Goal: Task Accomplishment & Management: Use online tool/utility

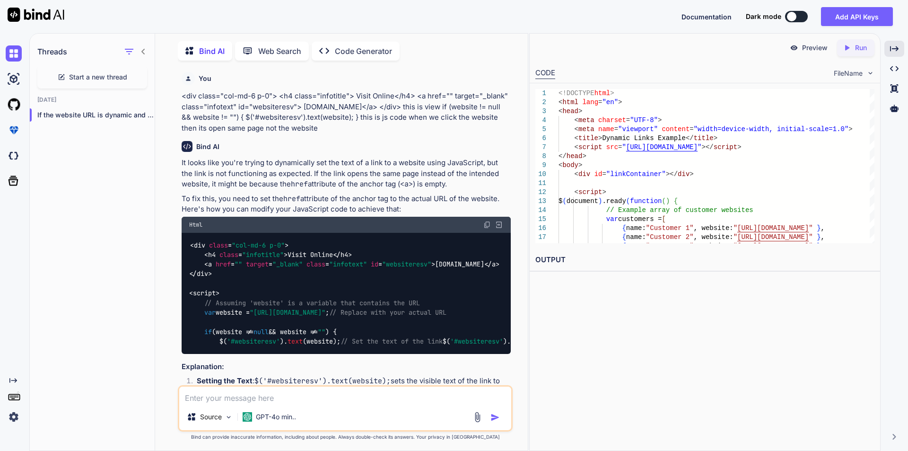
scroll to position [3886, 0]
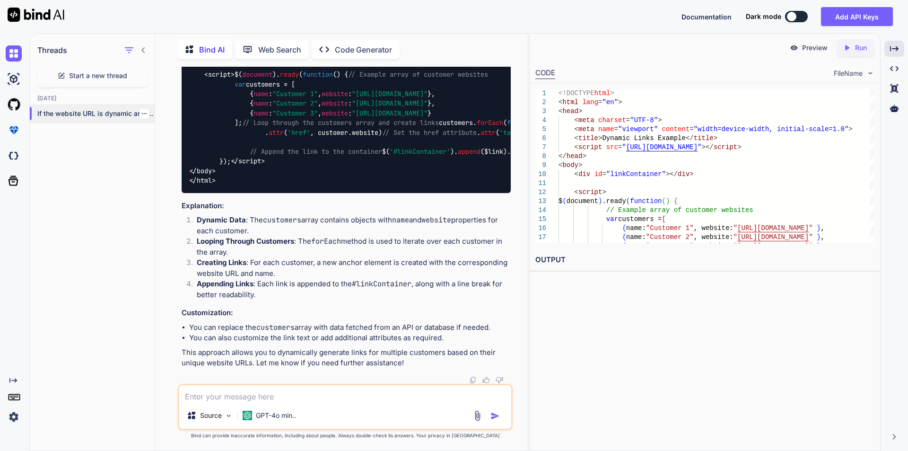
click at [141, 111] on icon "button" at bounding box center [144, 114] width 6 height 6
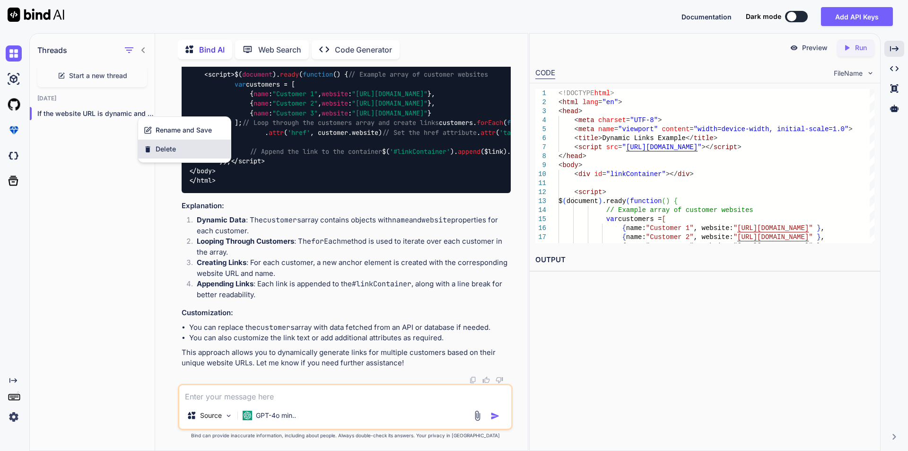
click at [158, 150] on span "Delete" at bounding box center [166, 148] width 20 height 9
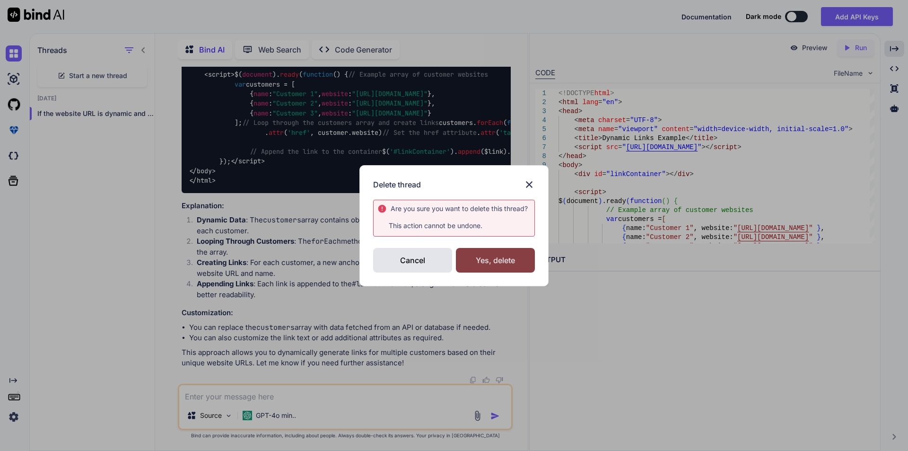
click at [508, 253] on div "Yes, delete" at bounding box center [495, 260] width 79 height 25
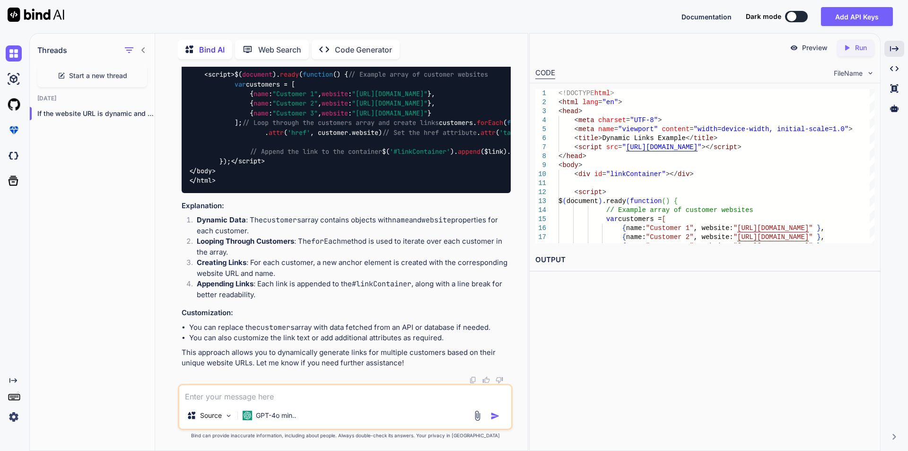
scroll to position [0, 0]
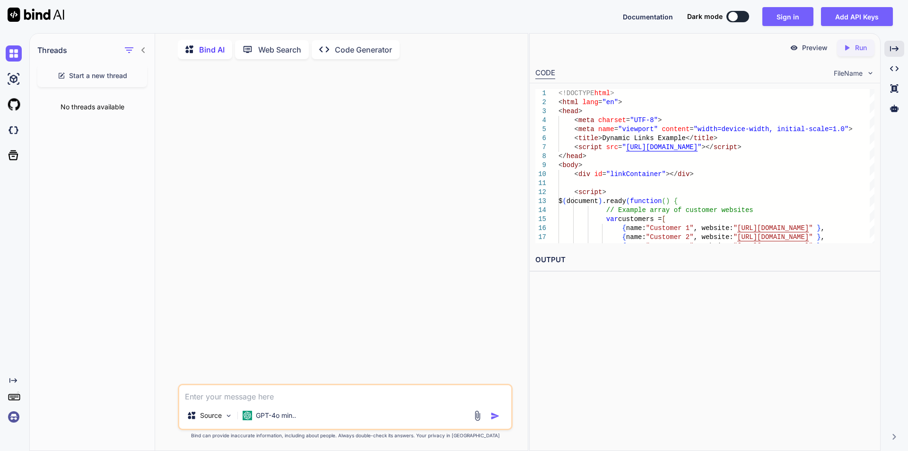
click at [250, 397] on textarea at bounding box center [345, 393] width 332 height 17
paste textarea "<div class="col-lg-3 col-md-6 col-12 mt-3"> <h5> <label class="d-flex align-ite…"
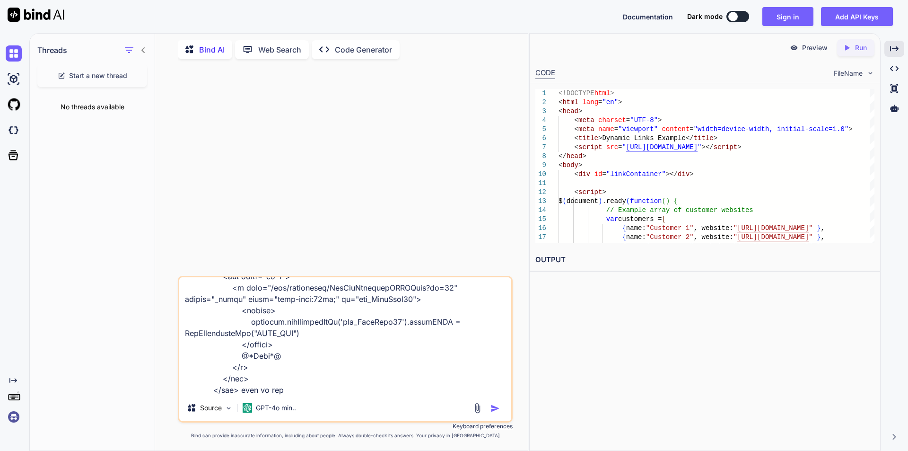
drag, startPoint x: 320, startPoint y: 289, endPoint x: 439, endPoint y: 289, distance: 119.2
click at [439, 289] on textarea at bounding box center [345, 335] width 332 height 117
click at [324, 388] on textarea at bounding box center [345, 335] width 332 height 117
paste textarea "GetPreGenerateHTMLPage?id=11"
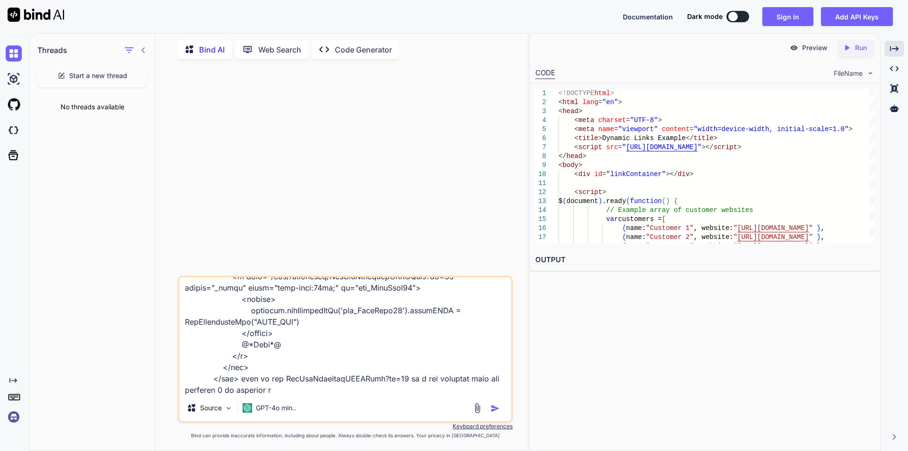
type textarea "<div class="col-lg-3 col-md-6 col-12 mt-3"> <h5> <label class="d-flex align-ite…"
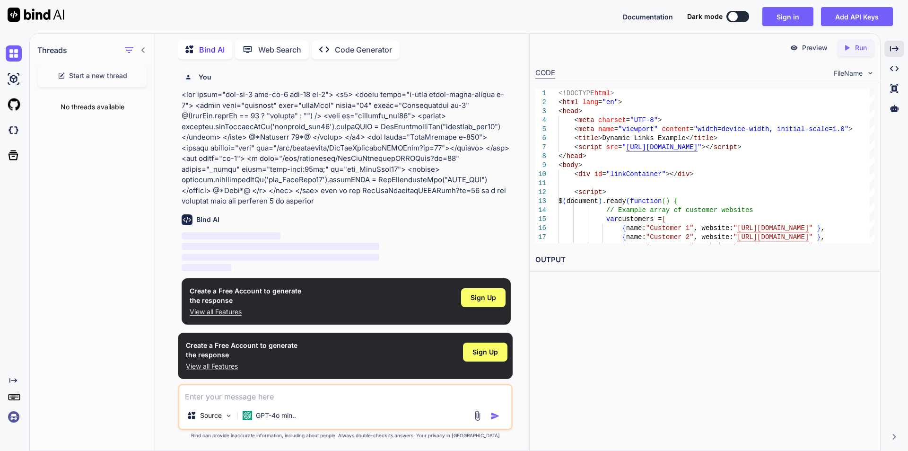
scroll to position [1, 0]
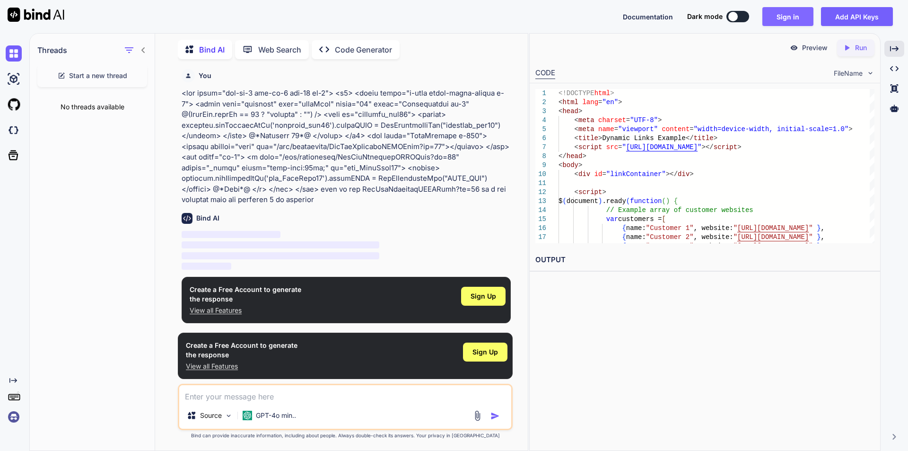
click at [794, 16] on button "Sign in" at bounding box center [787, 16] width 51 height 19
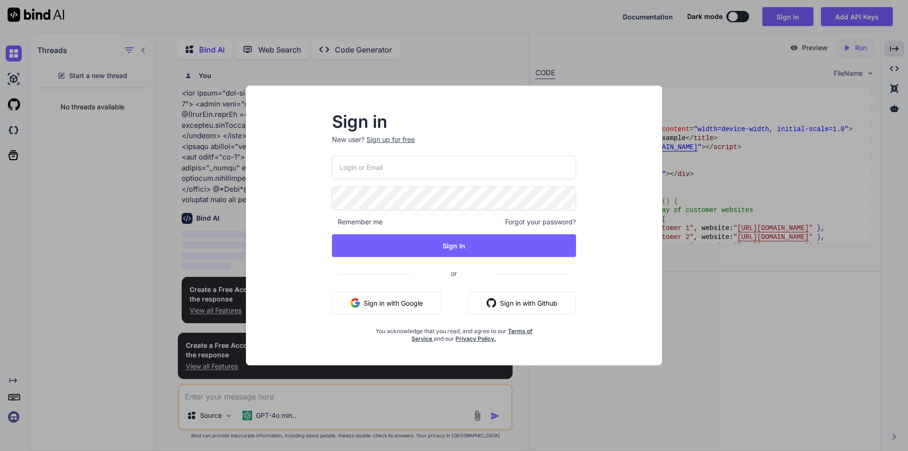
click at [399, 172] on input "email" at bounding box center [454, 167] width 244 height 23
click at [399, 172] on input "[EMAIL_ADDRESS][DOMAIN_NAME]" at bounding box center [454, 167] width 244 height 23
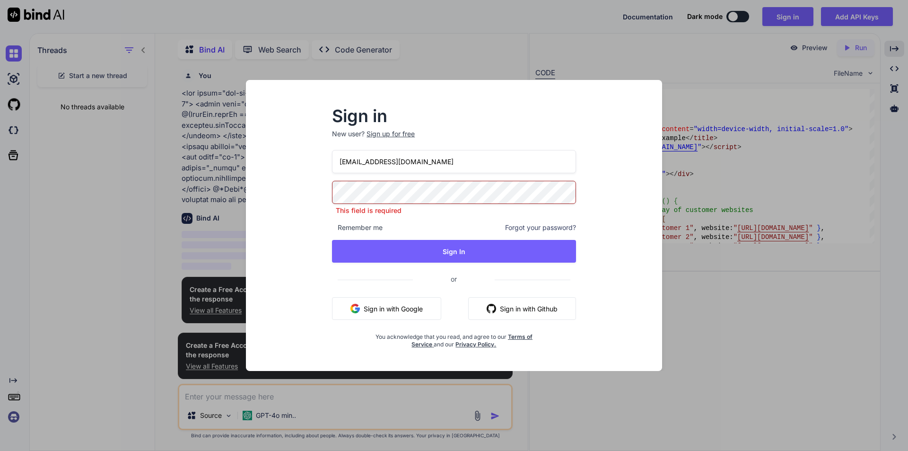
type input "[EMAIL_ADDRESS][DOMAIN_NAME]"
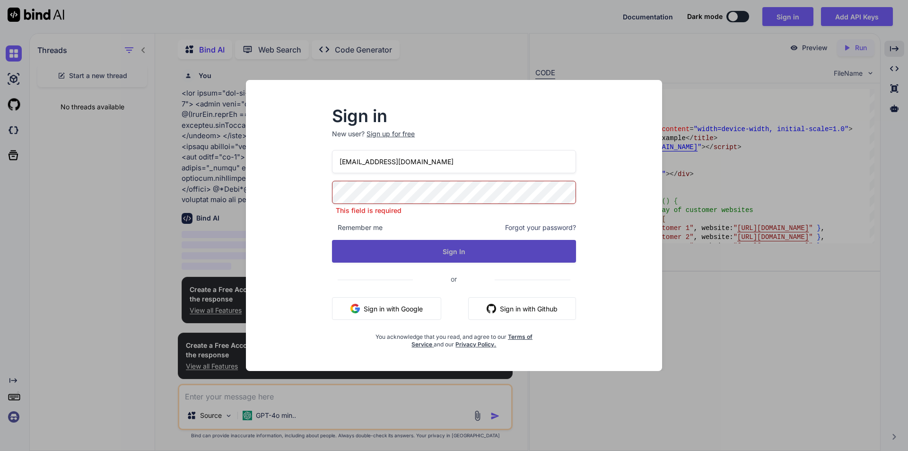
click at [396, 249] on button "Sign In" at bounding box center [454, 251] width 244 height 23
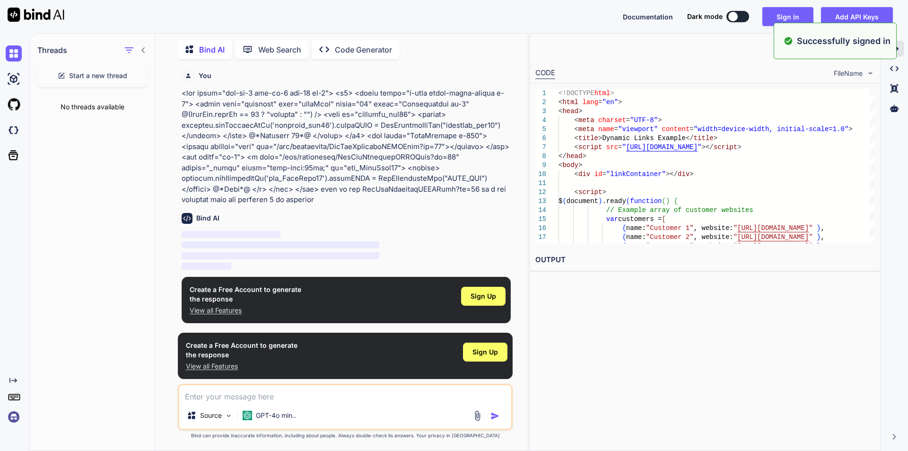
scroll to position [0, 0]
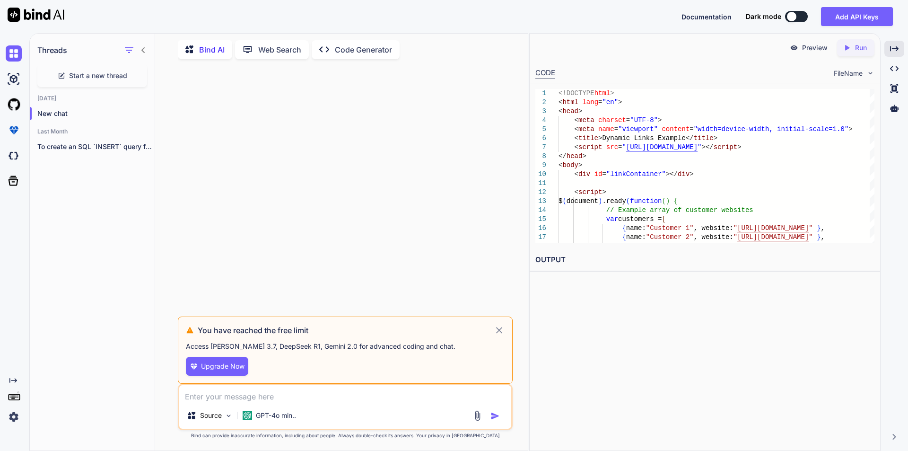
click at [500, 332] on icon at bounding box center [499, 329] width 11 height 11
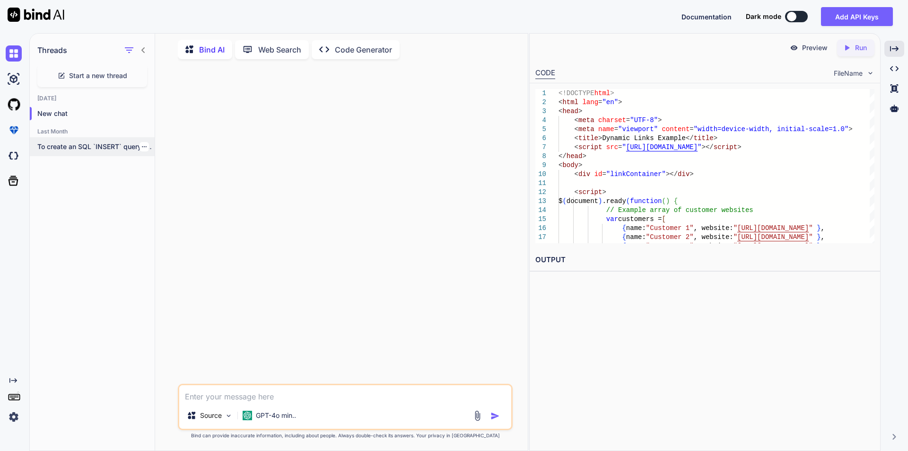
click at [89, 139] on div "To create an SQL `INSERT` query for..." at bounding box center [92, 146] width 125 height 19
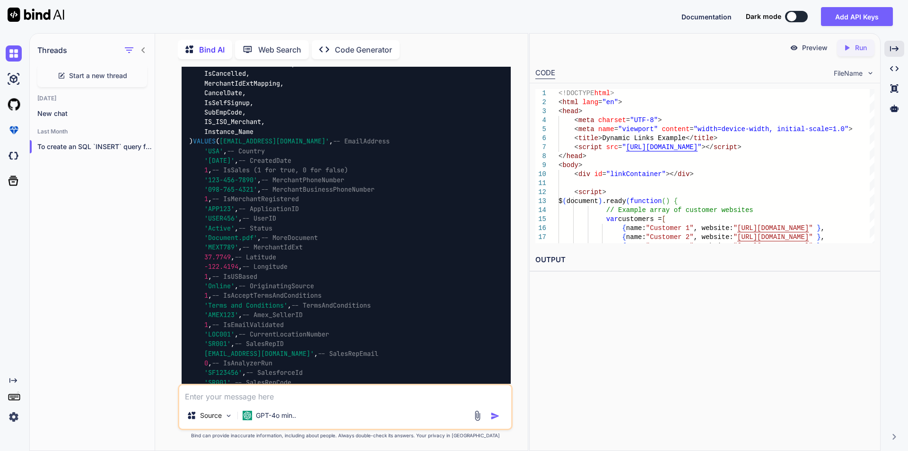
scroll to position [1362, 0]
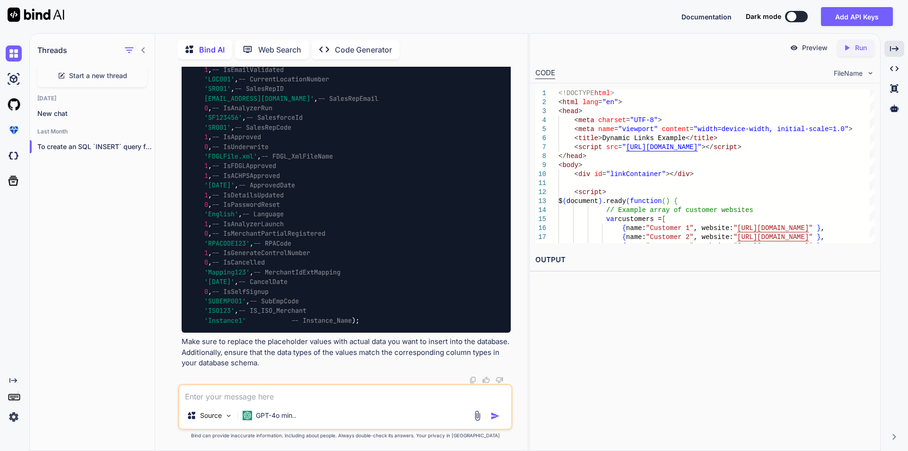
click at [239, 395] on textarea at bounding box center [345, 393] width 332 height 17
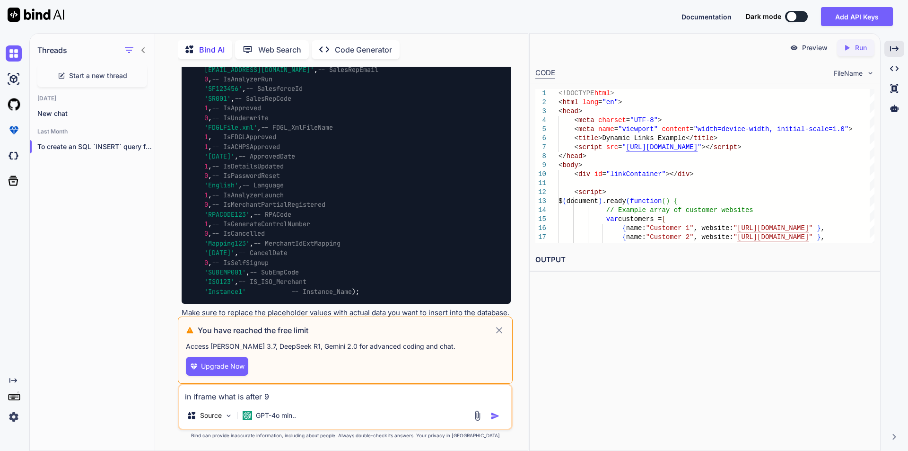
type textarea "in iframe what is after 9"
click at [499, 330] on icon at bounding box center [499, 330] width 7 height 7
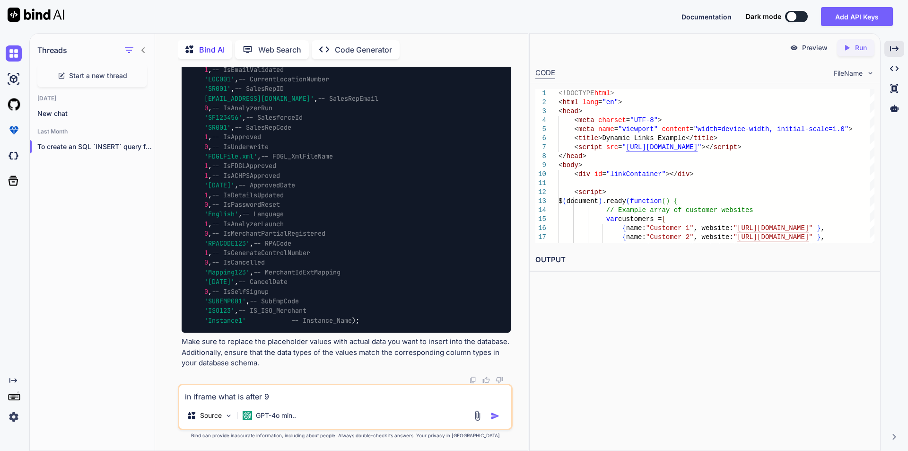
click at [326, 397] on textarea "in iframe what is after 9" at bounding box center [345, 393] width 332 height 17
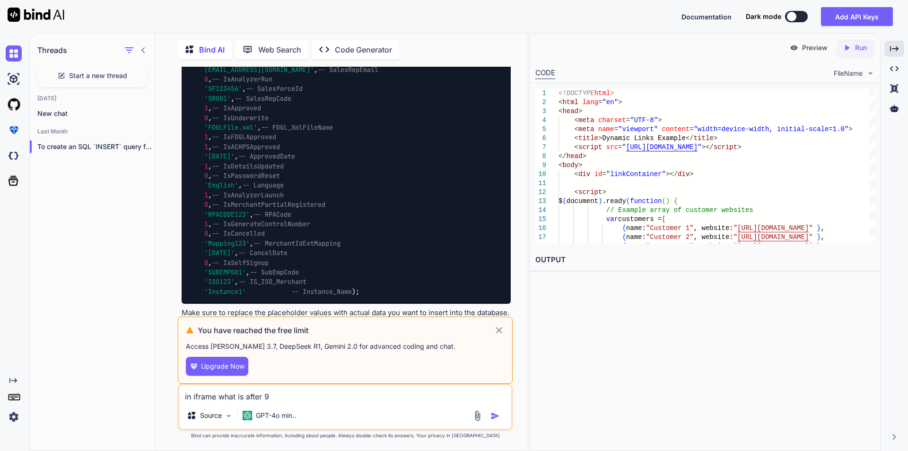
click at [501, 333] on icon at bounding box center [499, 329] width 11 height 11
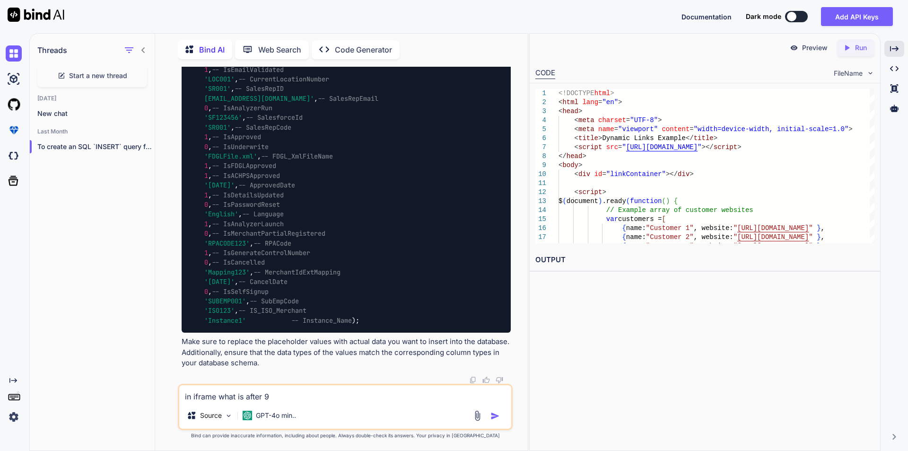
click at [14, 385] on div "Created with Pixso." at bounding box center [13, 400] width 26 height 48
click at [12, 381] on icon at bounding box center [13, 380] width 8 height 5
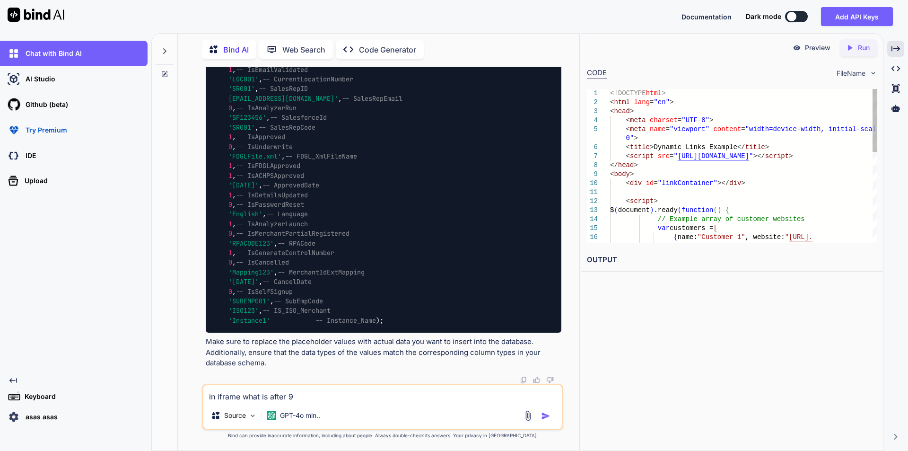
scroll to position [1330, 0]
click at [55, 416] on p "asas asas" at bounding box center [40, 416] width 36 height 9
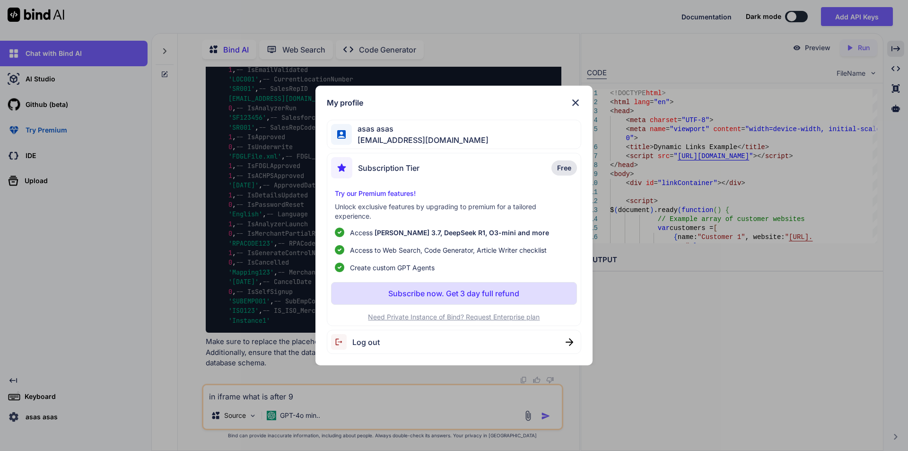
click at [55, 416] on div "My profile asas asas [EMAIL_ADDRESS][DOMAIN_NAME] Subscription Tier Free Try ou…" at bounding box center [454, 225] width 908 height 451
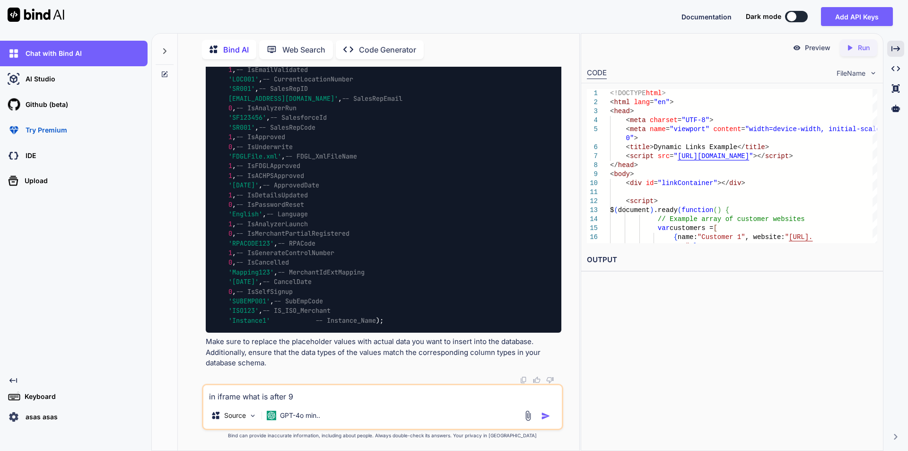
click at [59, 414] on div "asas asas" at bounding box center [77, 417] width 142 height 16
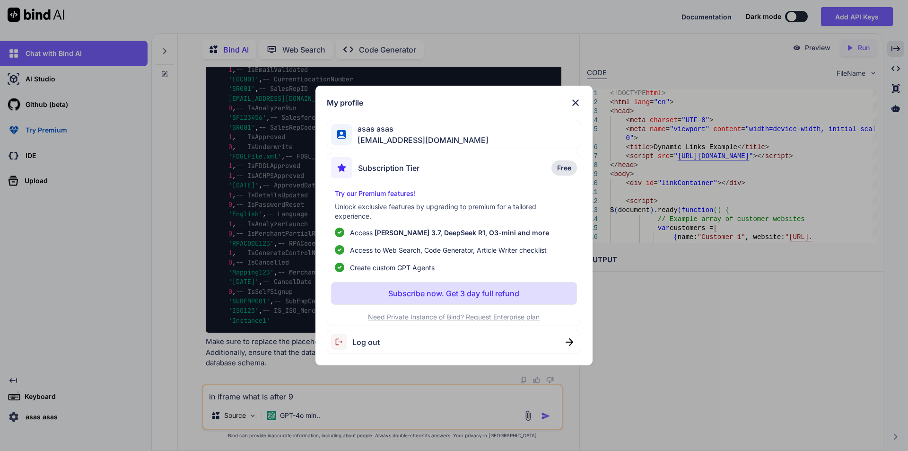
click at [381, 340] on div "Log out" at bounding box center [454, 342] width 255 height 24
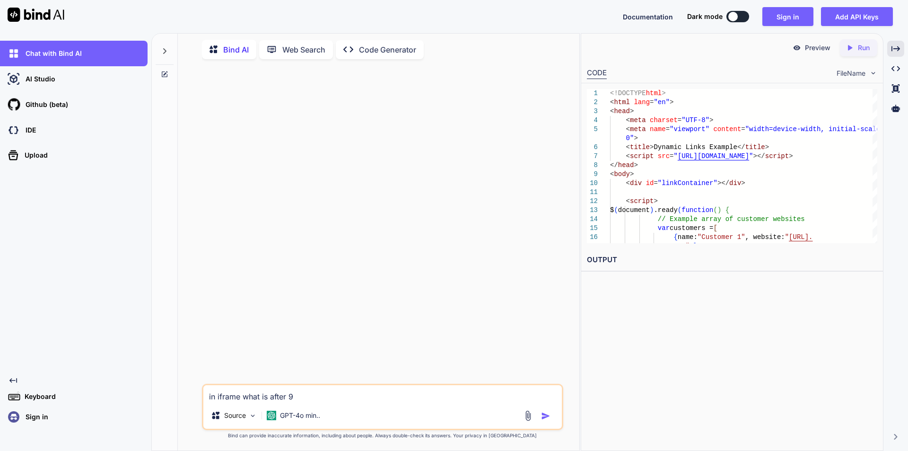
scroll to position [0, 0]
click at [769, 17] on button "Sign in" at bounding box center [787, 16] width 51 height 19
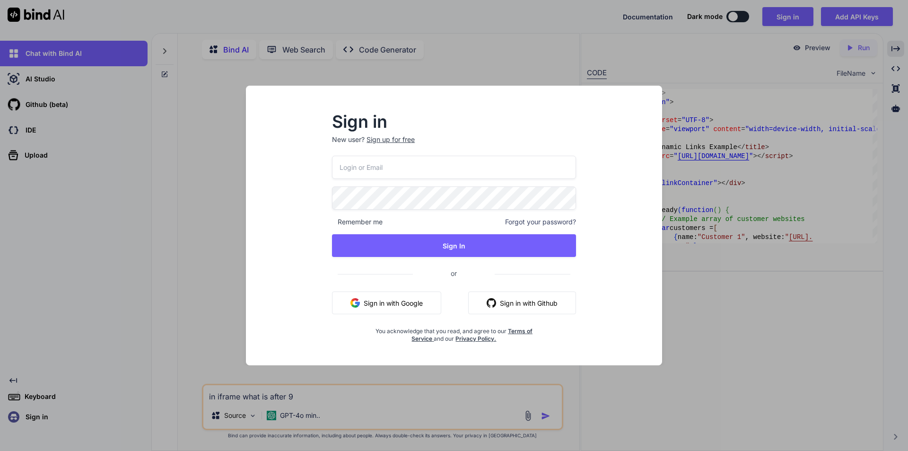
click at [404, 173] on input "email" at bounding box center [454, 167] width 244 height 23
type input "[EMAIL_ADDRESS][DOMAIN_NAME]"
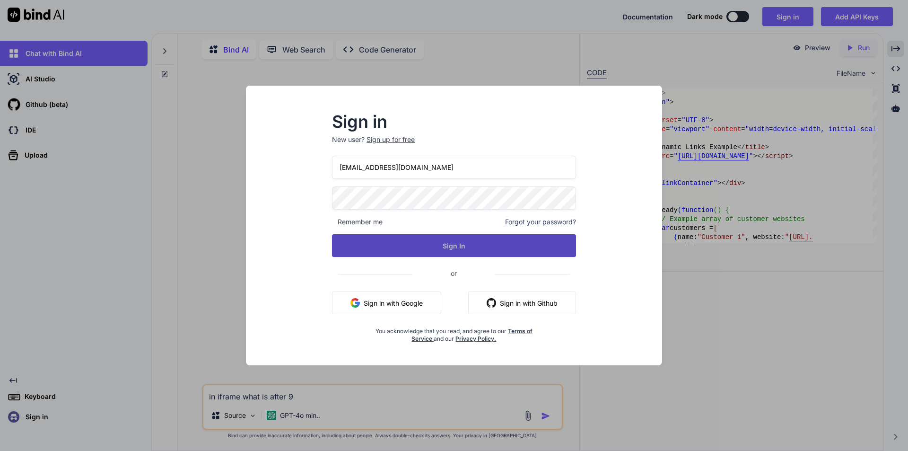
click at [430, 246] on button "Sign In" at bounding box center [454, 245] width 244 height 23
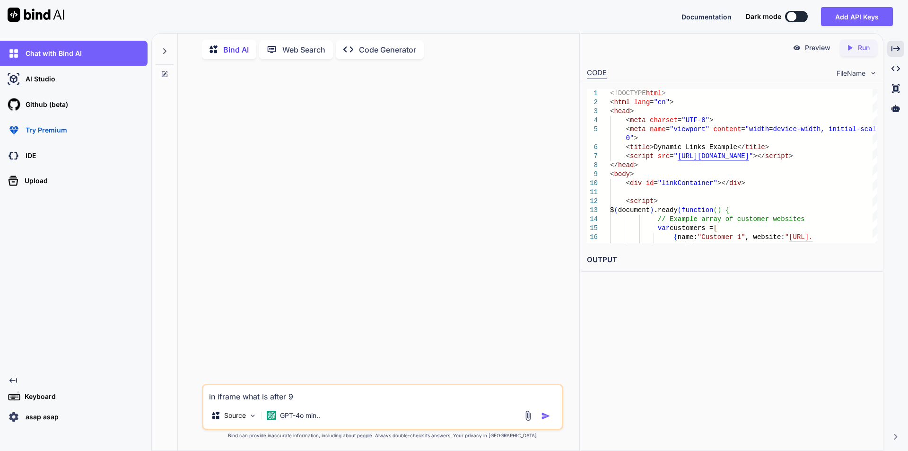
click at [324, 396] on textarea "in iframe what is after 9" at bounding box center [382, 393] width 359 height 17
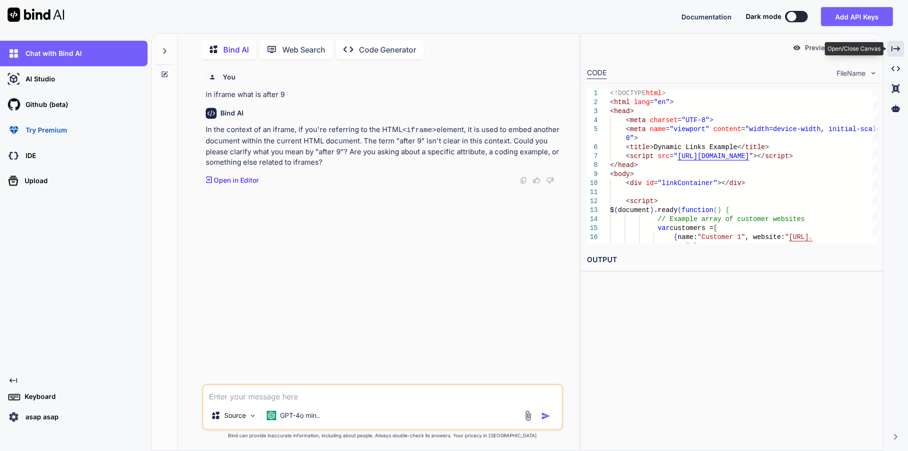
click at [902, 47] on div "Created with Pixso." at bounding box center [895, 49] width 17 height 16
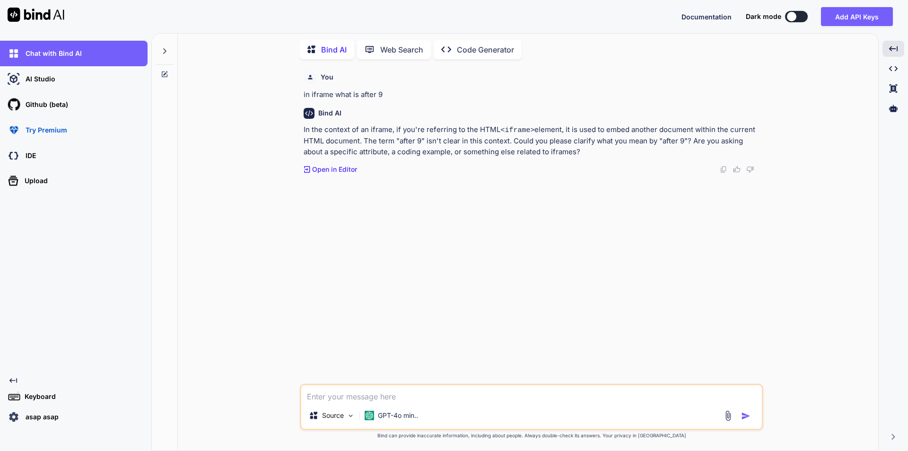
click at [338, 397] on textarea at bounding box center [531, 393] width 461 height 17
click at [390, 397] on textarea at bounding box center [531, 393] width 461 height 17
paste textarea "<iframe loading="lazy" src="/tap/assistance/GetPreGenerateHTMLPage?id=11"></ifr…"
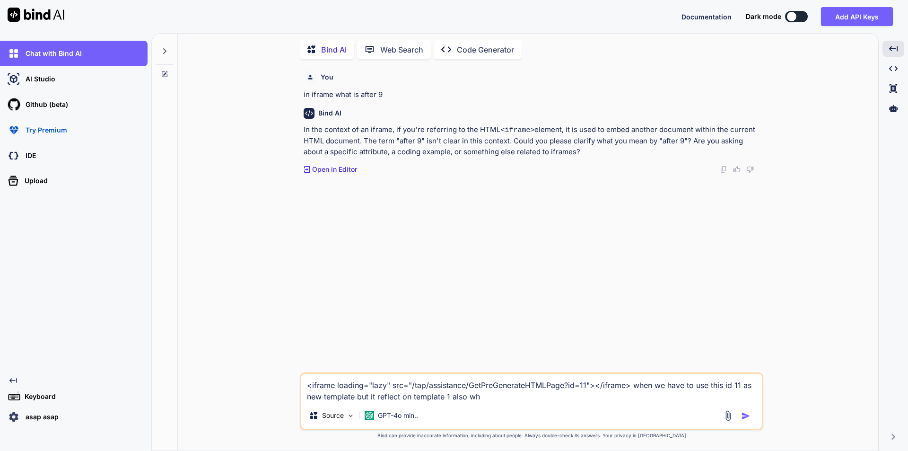
type textarea "<iframe loading="lazy" src="/tap/assistance/GetPreGenerateHTMLPage?id=11"></ifr…"
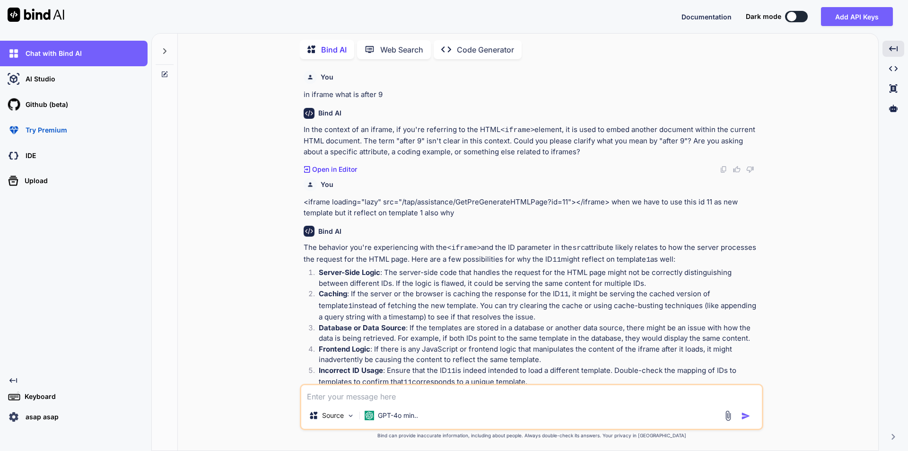
scroll to position [78, 0]
